Goal: Check status: Check status

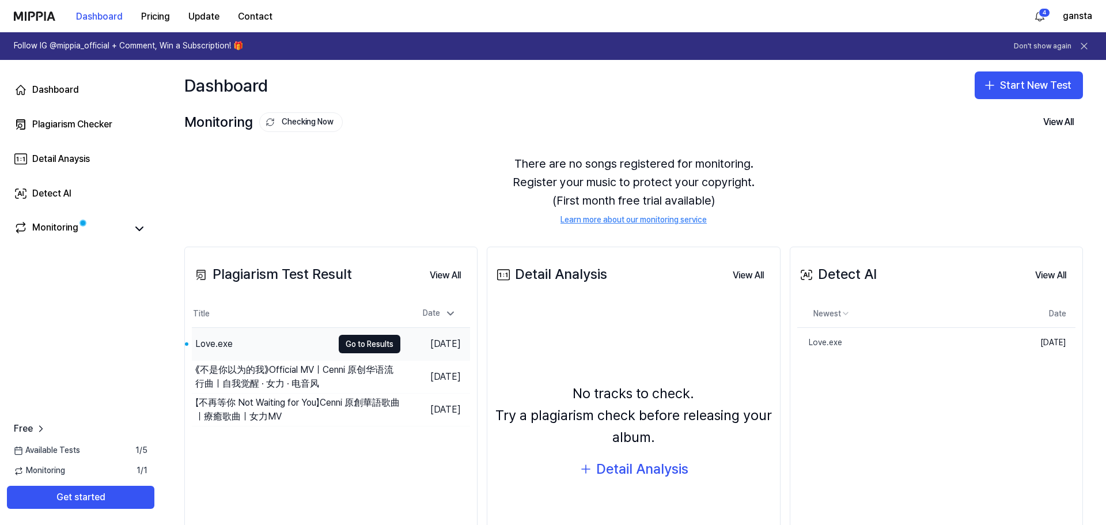
click at [270, 343] on div "Love.exe" at bounding box center [262, 344] width 141 height 32
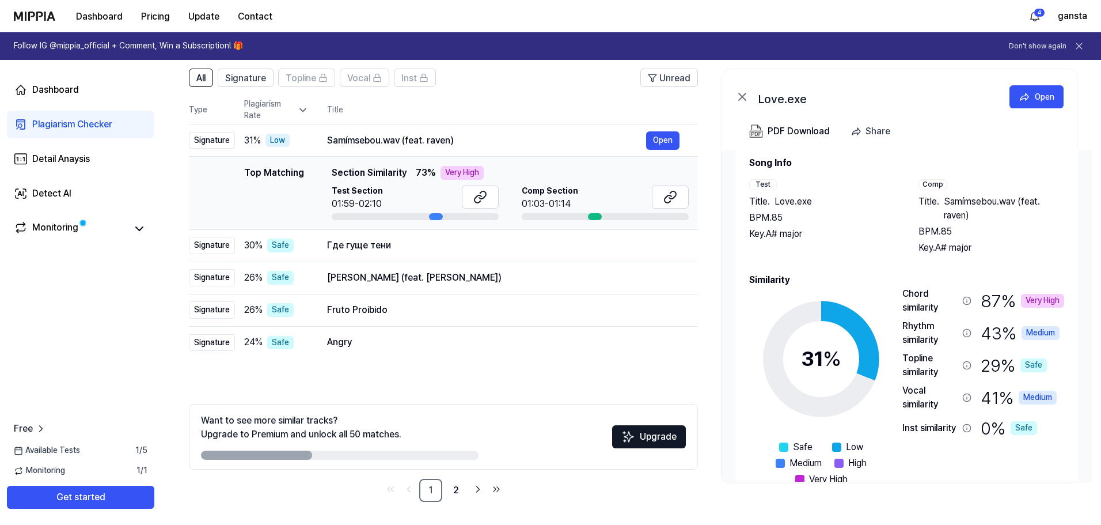
scroll to position [14, 0]
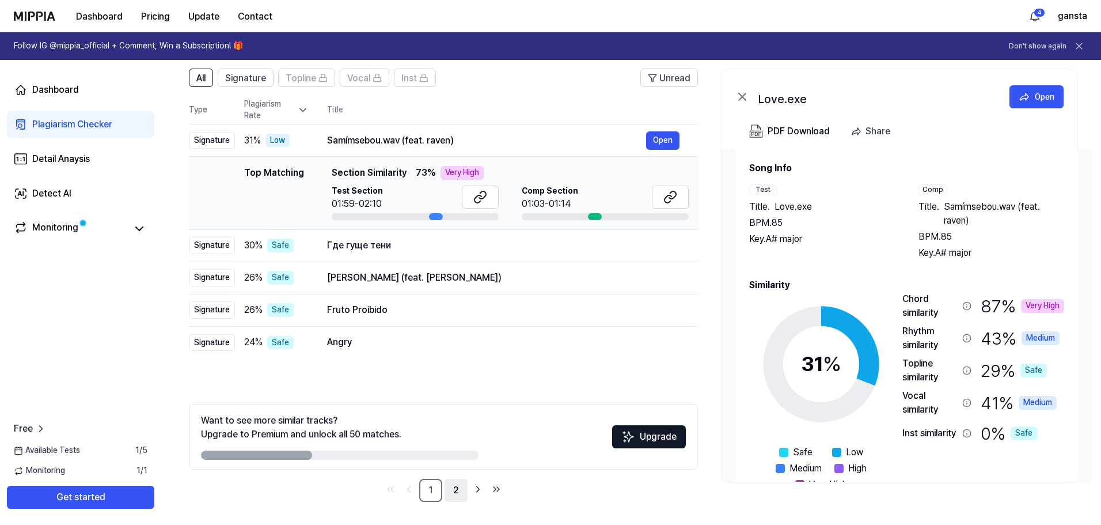
click at [457, 491] on link "2" at bounding box center [456, 489] width 23 height 23
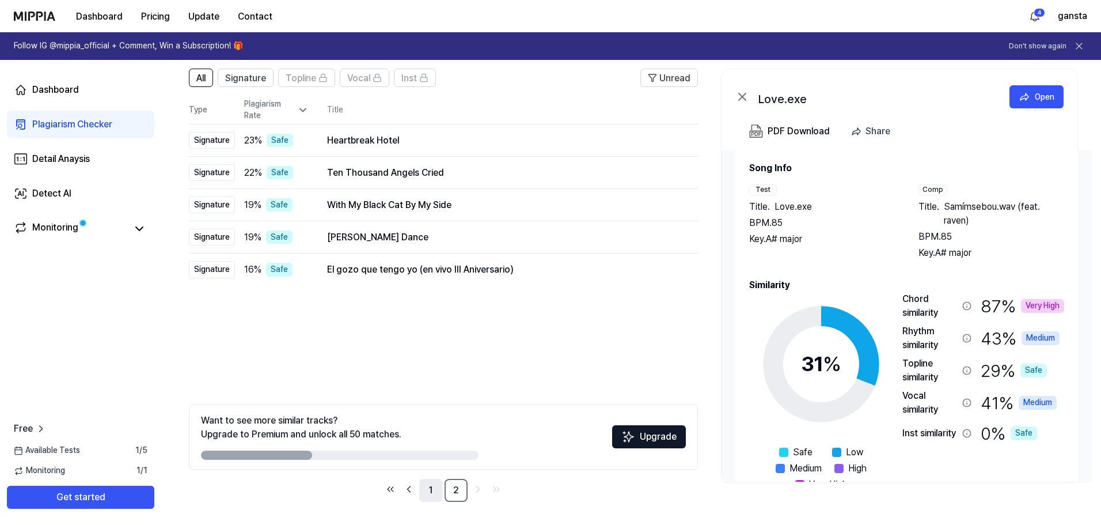
click at [429, 489] on link "1" at bounding box center [430, 489] width 23 height 23
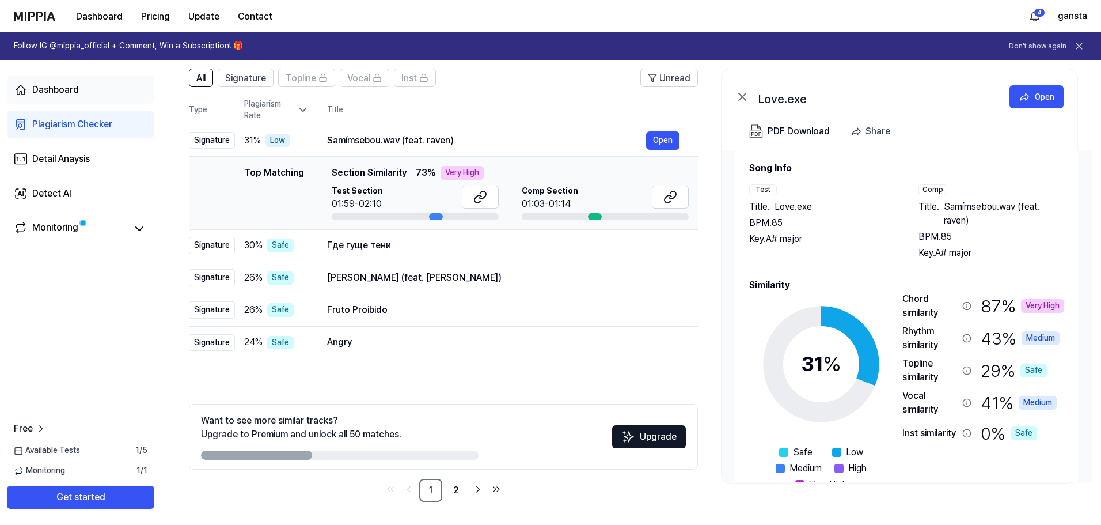
click at [49, 92] on div "Dashboard" at bounding box center [55, 90] width 47 height 14
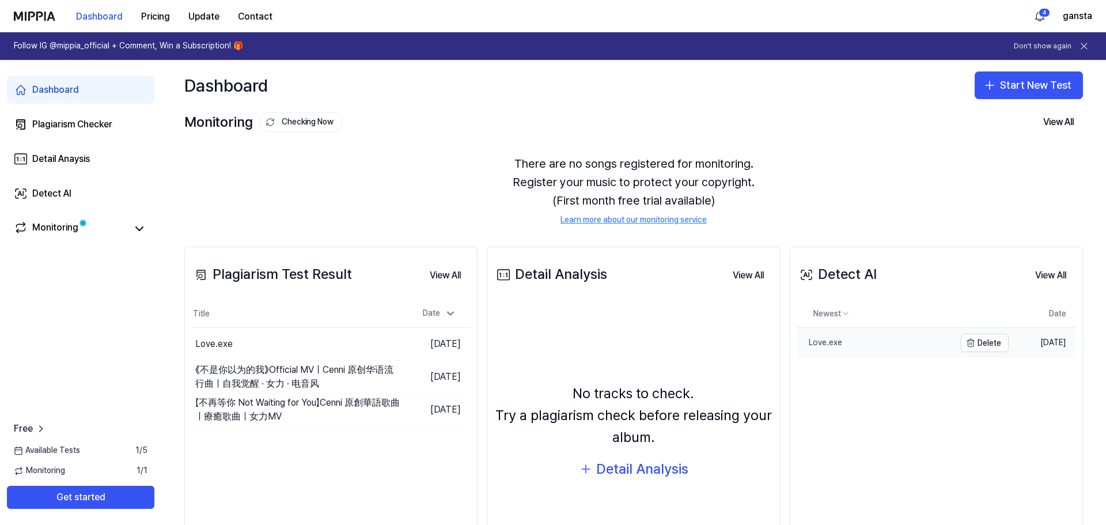
click at [892, 345] on link "Love.exe" at bounding box center [876, 343] width 158 height 30
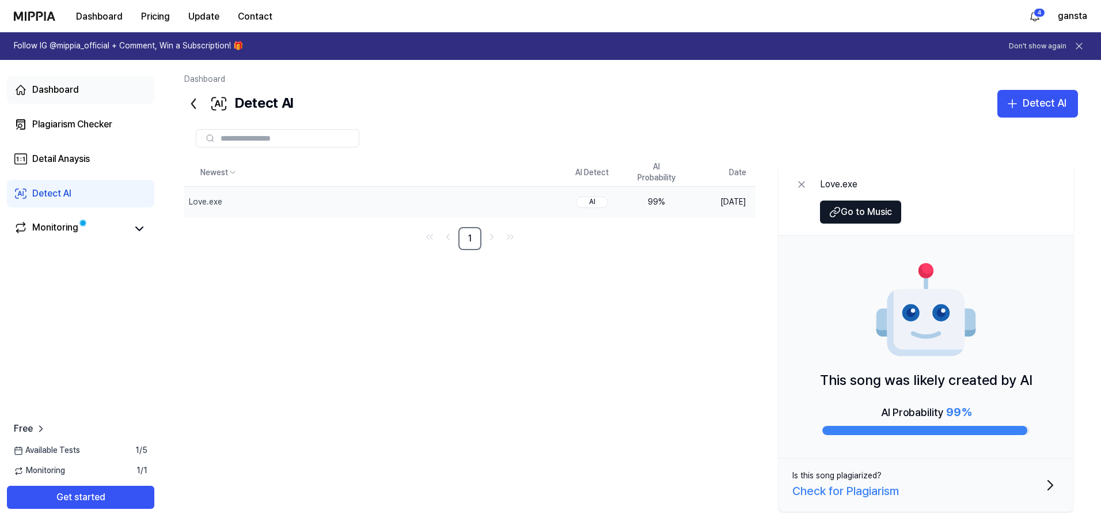
click at [73, 81] on link "Dashboard" at bounding box center [80, 90] width 147 height 28
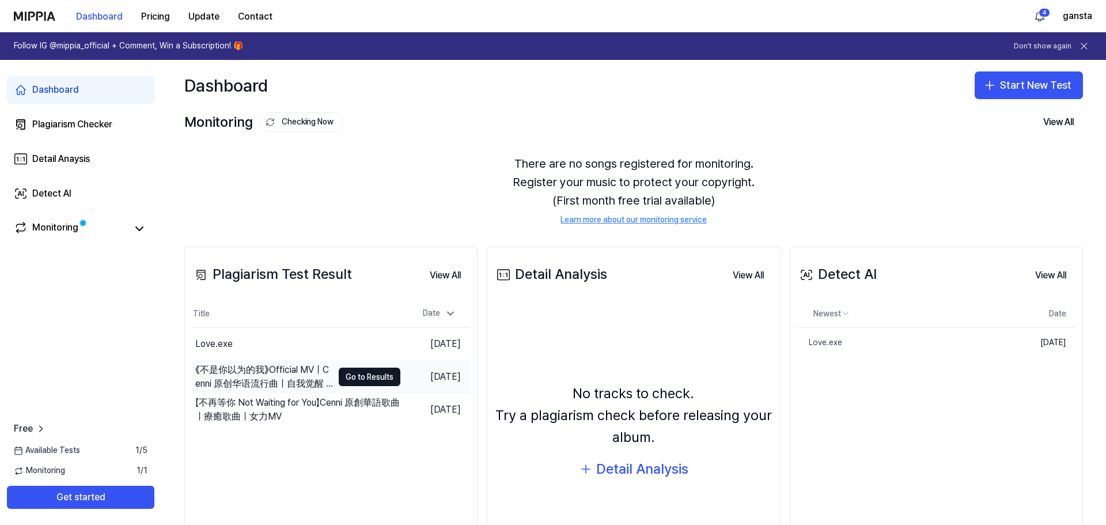
click at [265, 371] on div "《不是你以为的我》Official MV｜Cenni 原创华语流行曲｜自我觉醒 · 女力 · 电音风" at bounding box center [264, 377] width 138 height 28
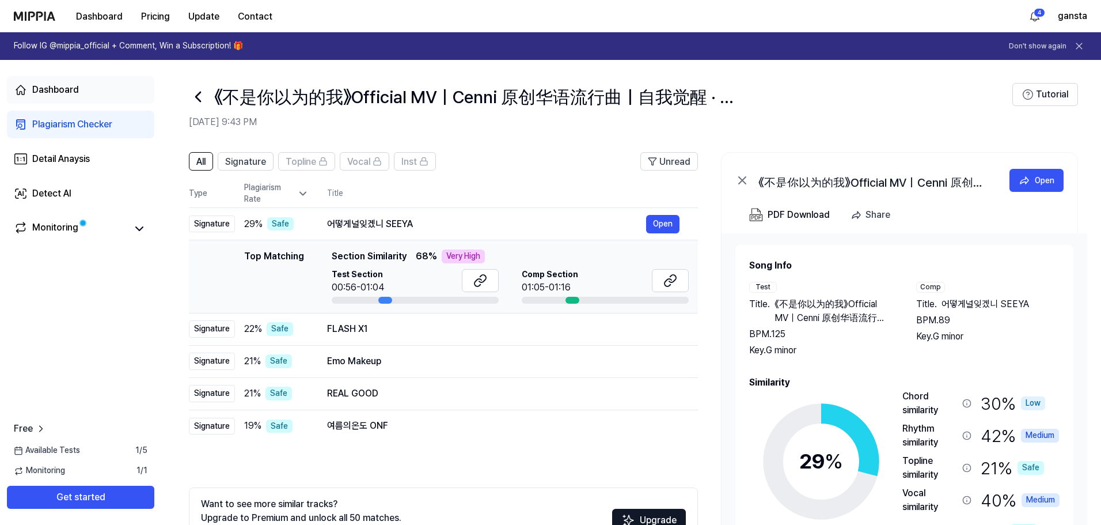
click at [29, 91] on link "Dashboard" at bounding box center [80, 90] width 147 height 28
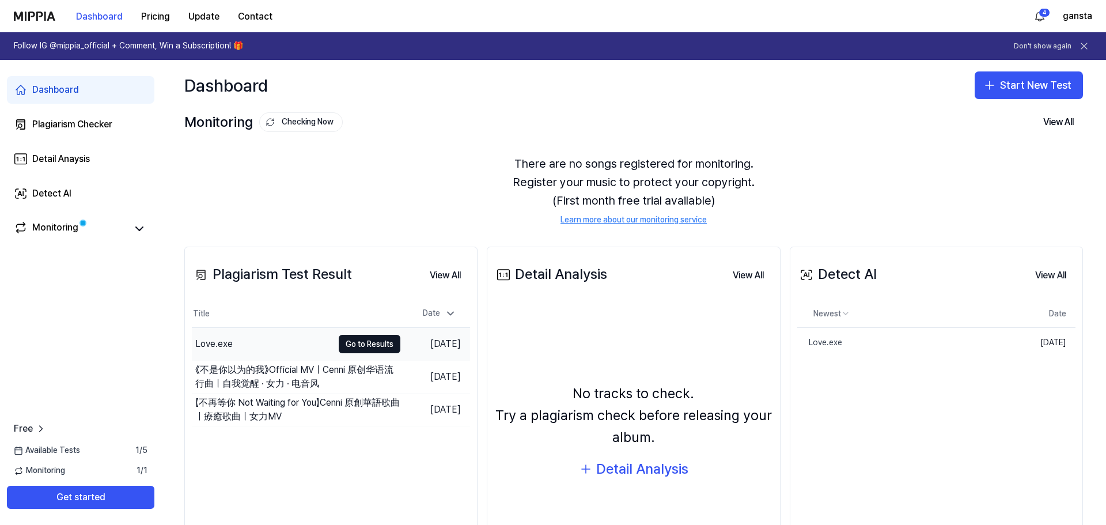
click at [267, 335] on div "Love.exe" at bounding box center [262, 344] width 141 height 32
